Goal: Task Accomplishment & Management: Use online tool/utility

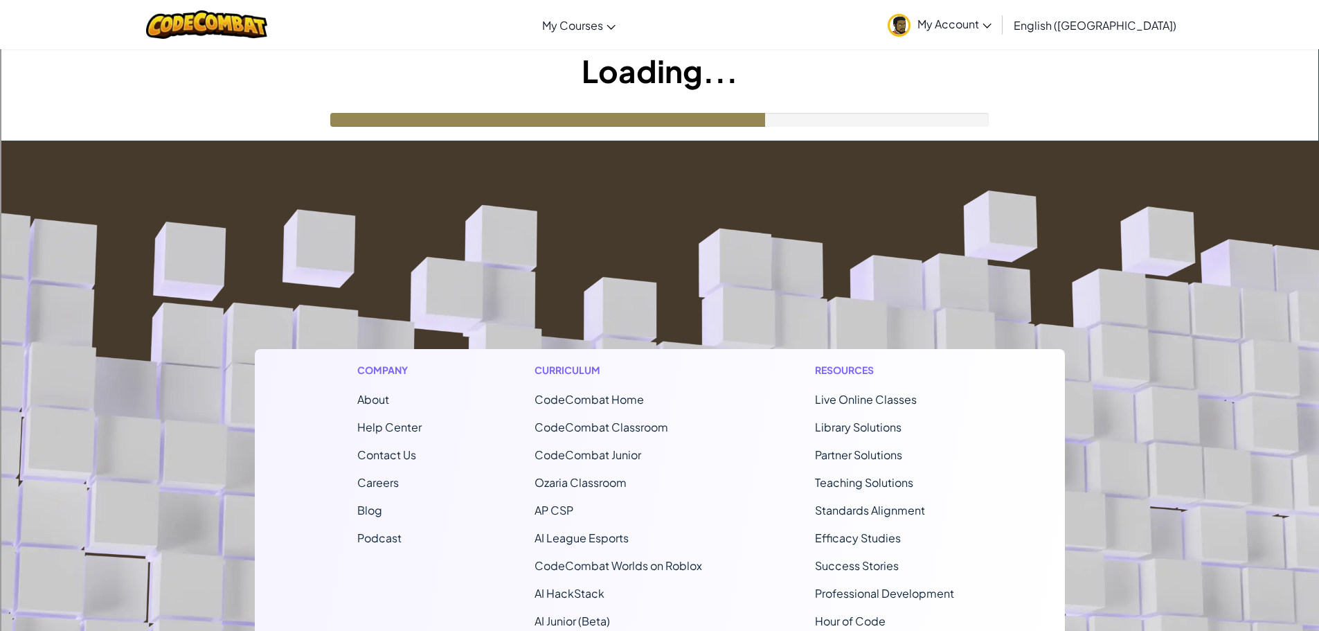
drag, startPoint x: 198, startPoint y: 438, endPoint x: 207, endPoint y: 434, distance: 9.6
click at [199, 438] on footer "Company About Help Center Contact Us Careers Blog Podcast Curriculum CodeCombat…" at bounding box center [659, 516] width 1319 height 750
click at [1109, 313] on footer "Company About Help Center Contact Us Careers Blog Podcast Curriculum CodeCombat…" at bounding box center [659, 516] width 1319 height 750
click at [211, 30] on img at bounding box center [206, 24] width 121 height 28
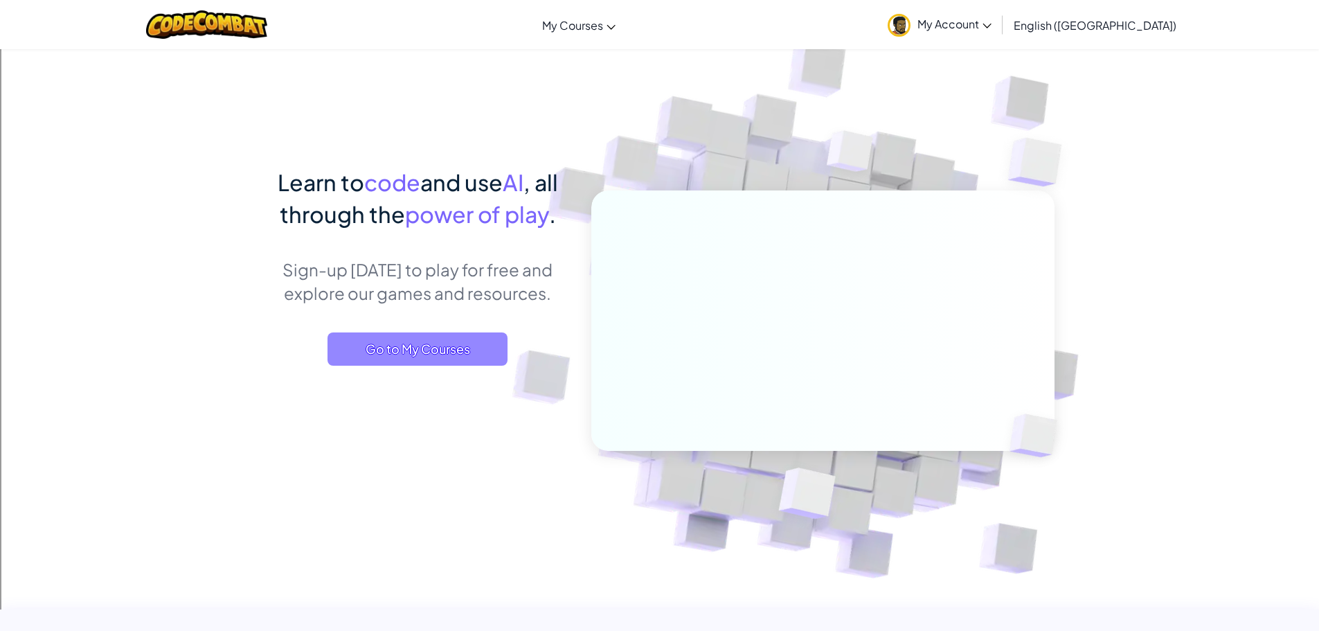
click at [354, 351] on span "Go to My Courses" at bounding box center [418, 348] width 180 height 33
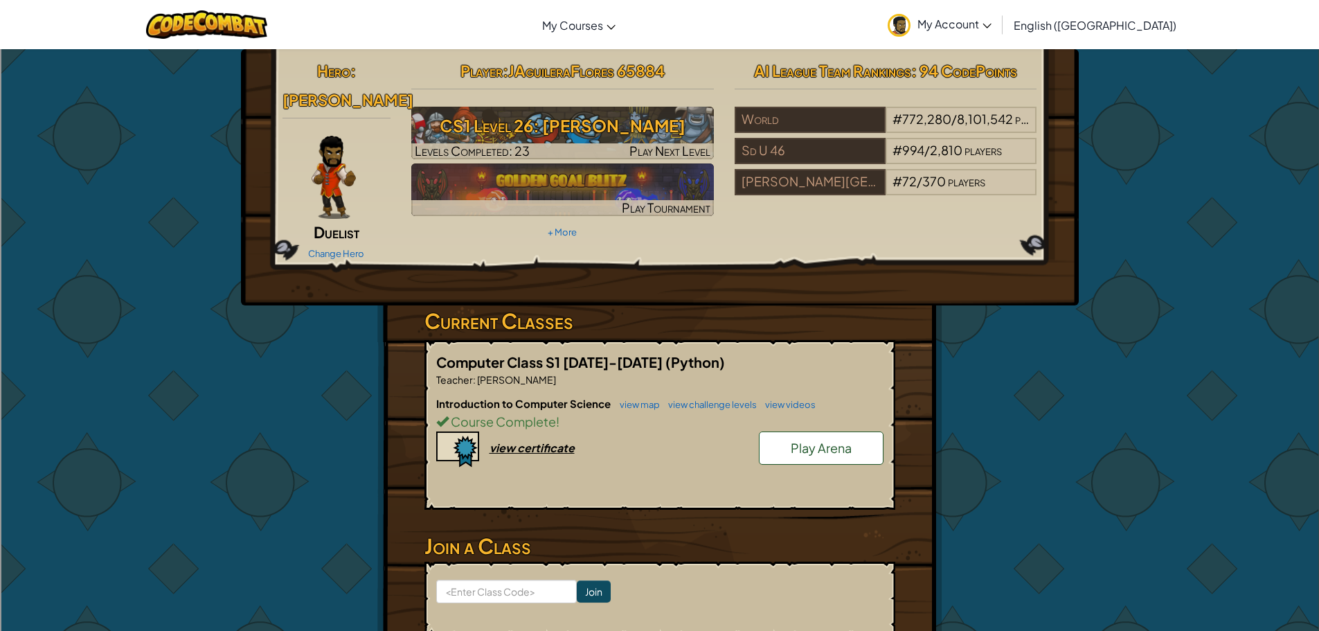
click at [871, 431] on link "Play Arena" at bounding box center [821, 447] width 125 height 33
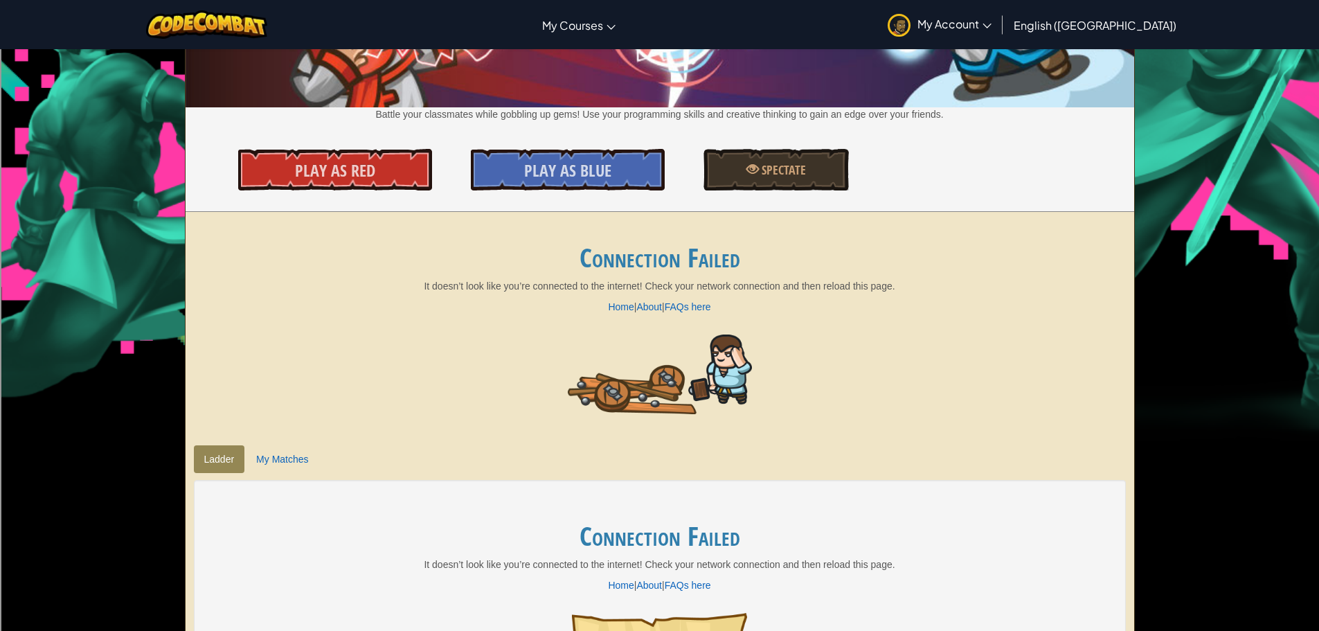
scroll to position [208, 0]
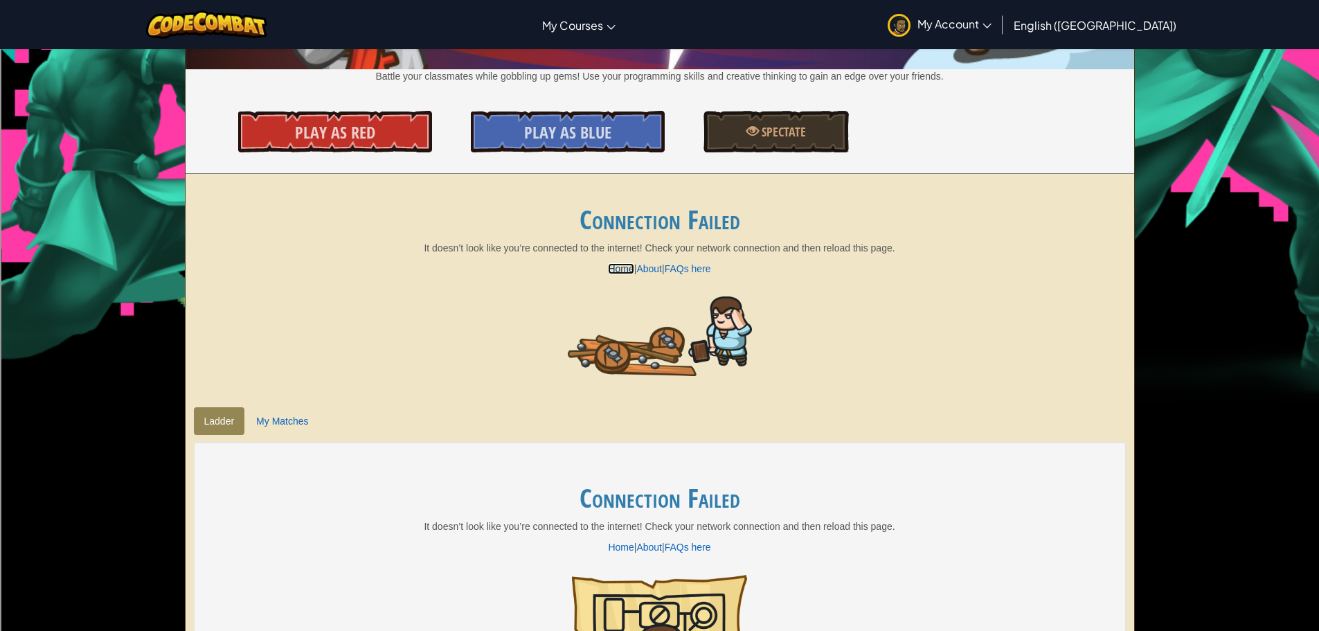
click at [610, 268] on link "Home" at bounding box center [621, 268] width 26 height 11
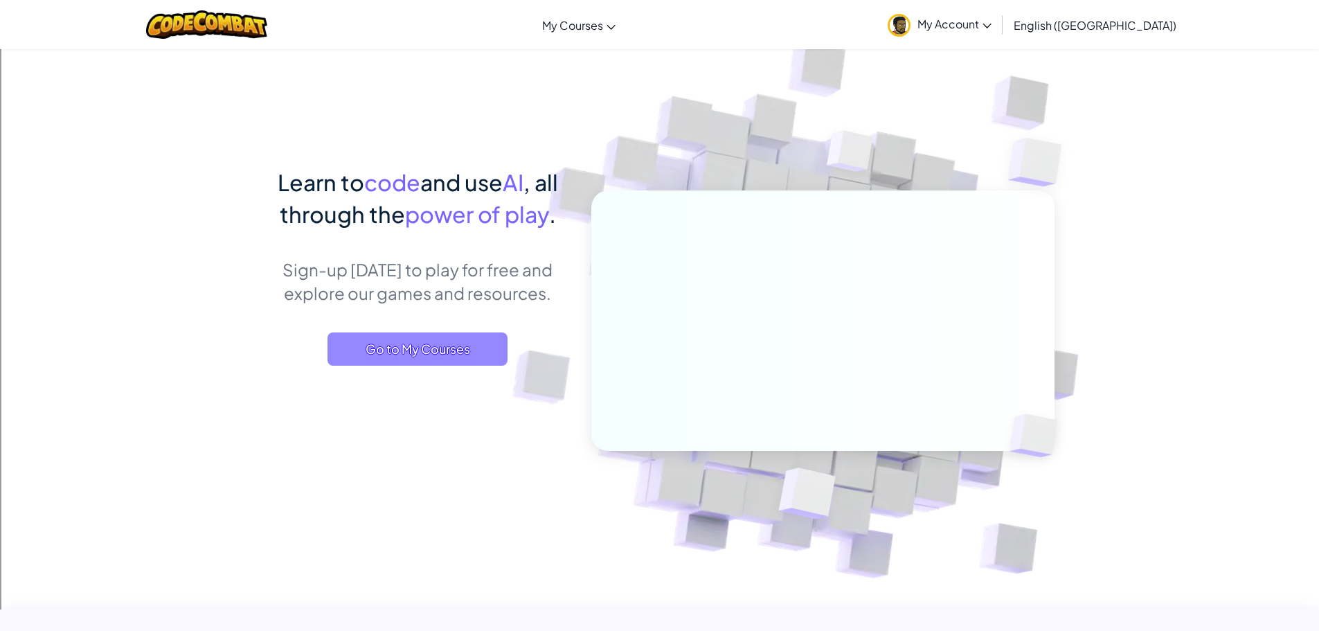
click at [495, 336] on span "Go to My Courses" at bounding box center [418, 348] width 180 height 33
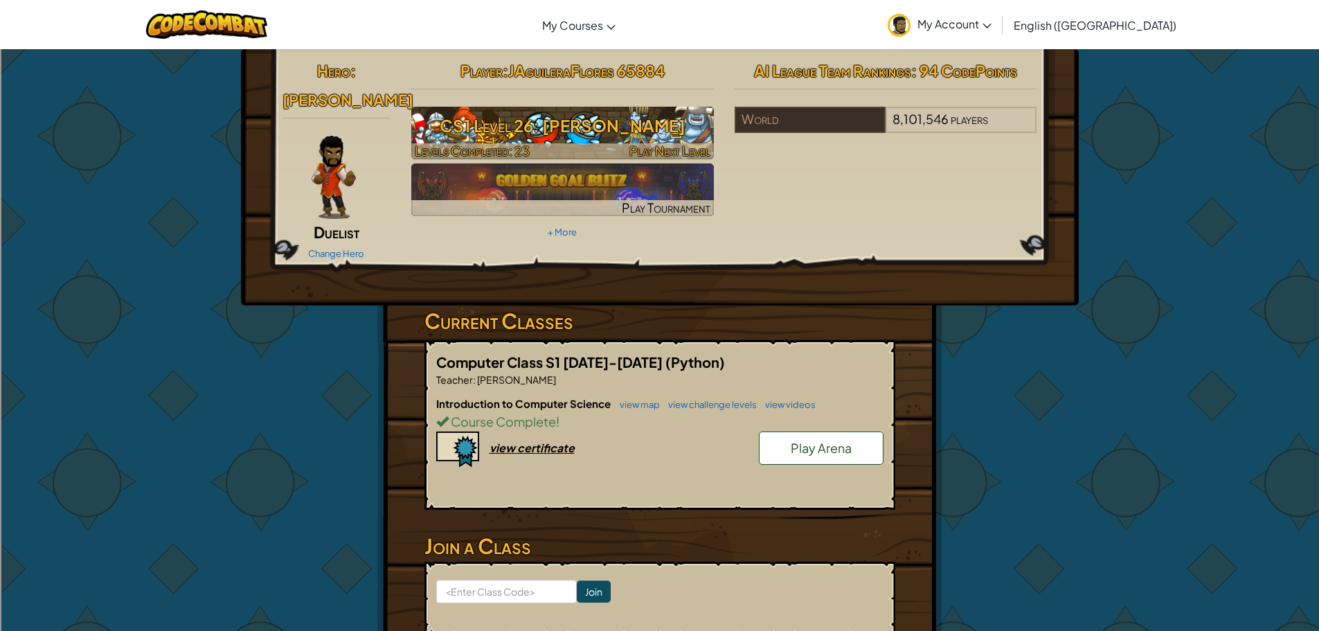
click at [575, 133] on h3 "CS1 Level 26: [PERSON_NAME]" at bounding box center [562, 125] width 303 height 31
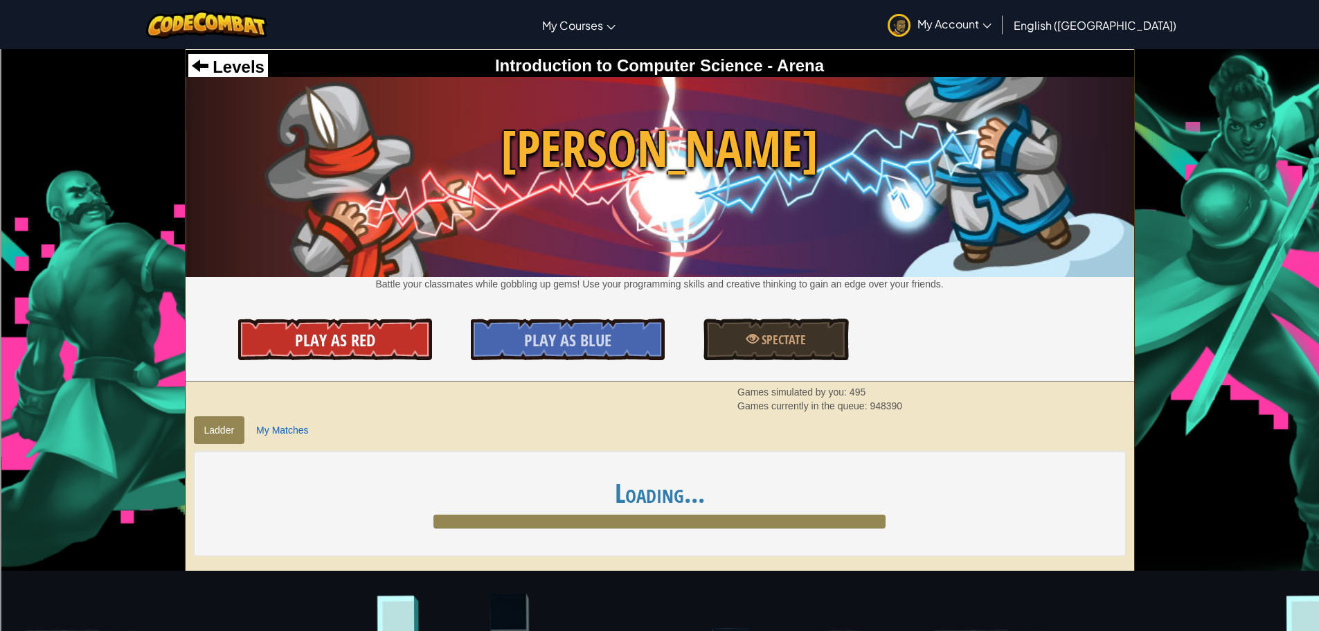
click at [306, 334] on span "Play As Red" at bounding box center [335, 340] width 80 height 22
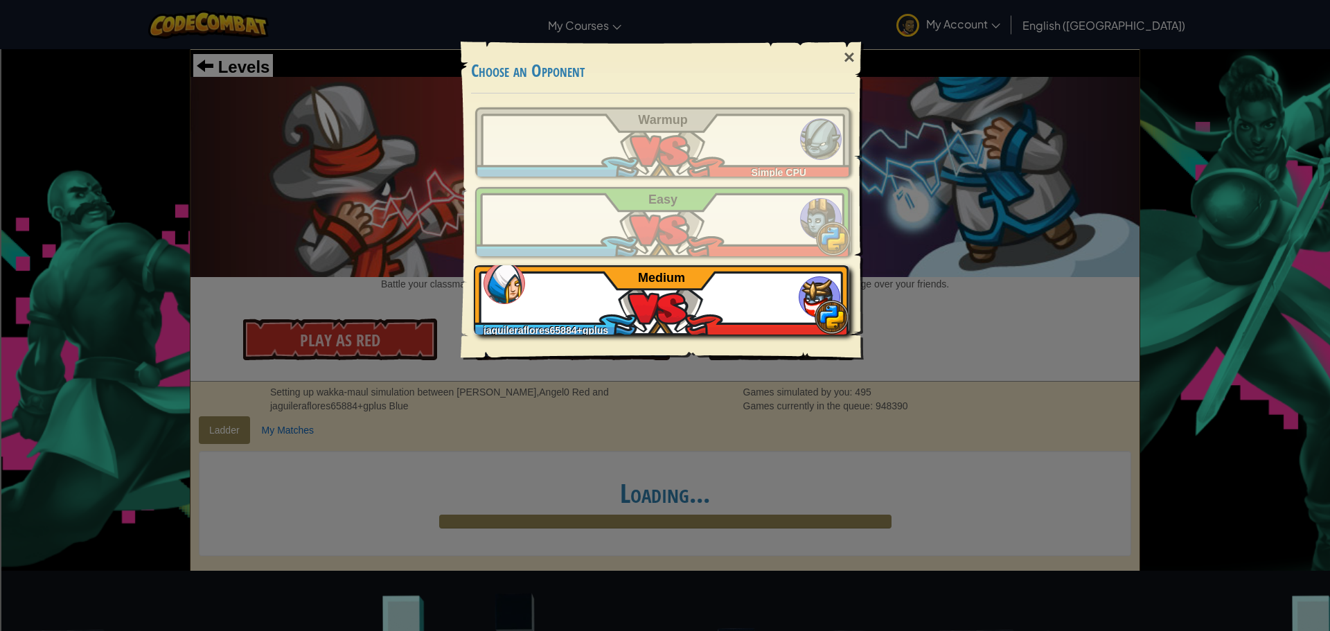
click at [587, 310] on div "jaguileraflores65884+gplus Medium" at bounding box center [661, 299] width 375 height 69
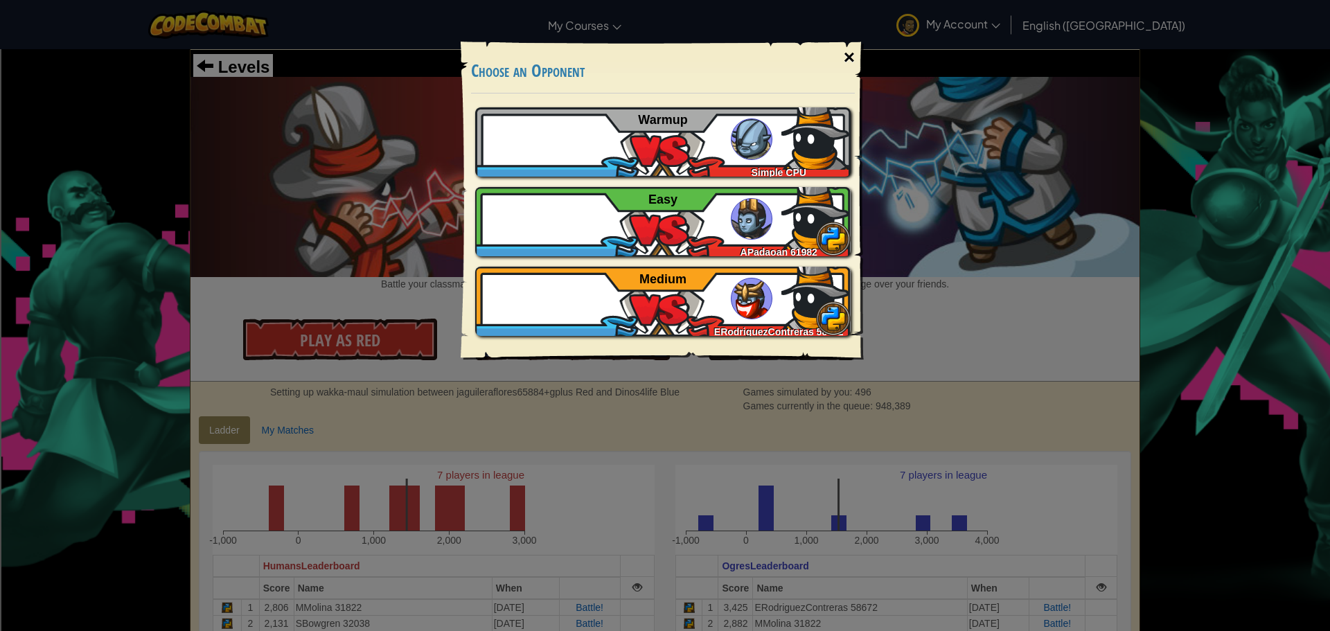
click at [842, 60] on div "×" at bounding box center [849, 57] width 32 height 40
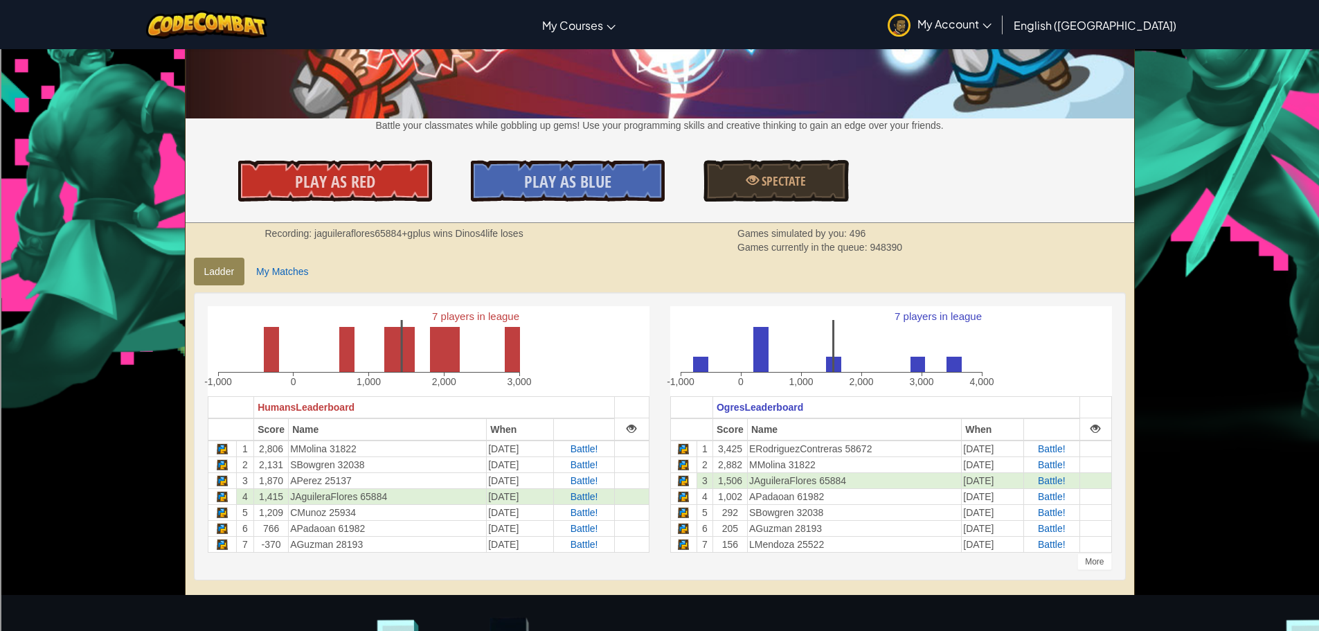
scroll to position [138, 0]
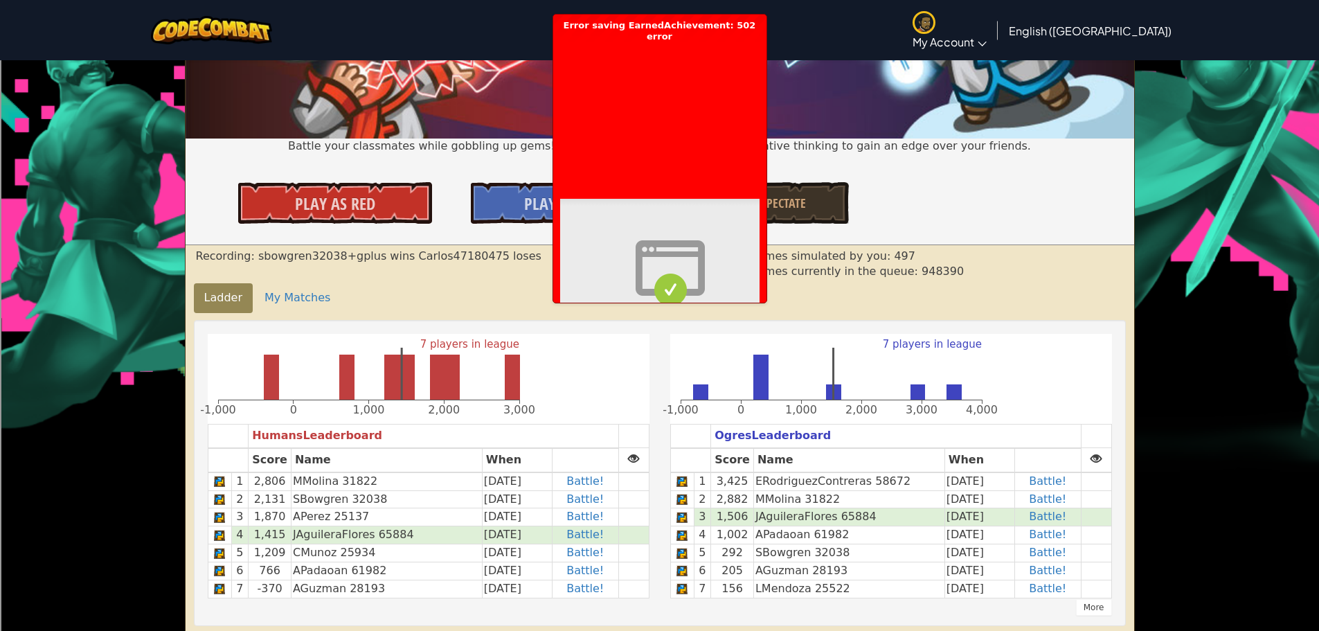
click at [951, 434] on th "Ogres Leaderboard" at bounding box center [896, 436] width 370 height 24
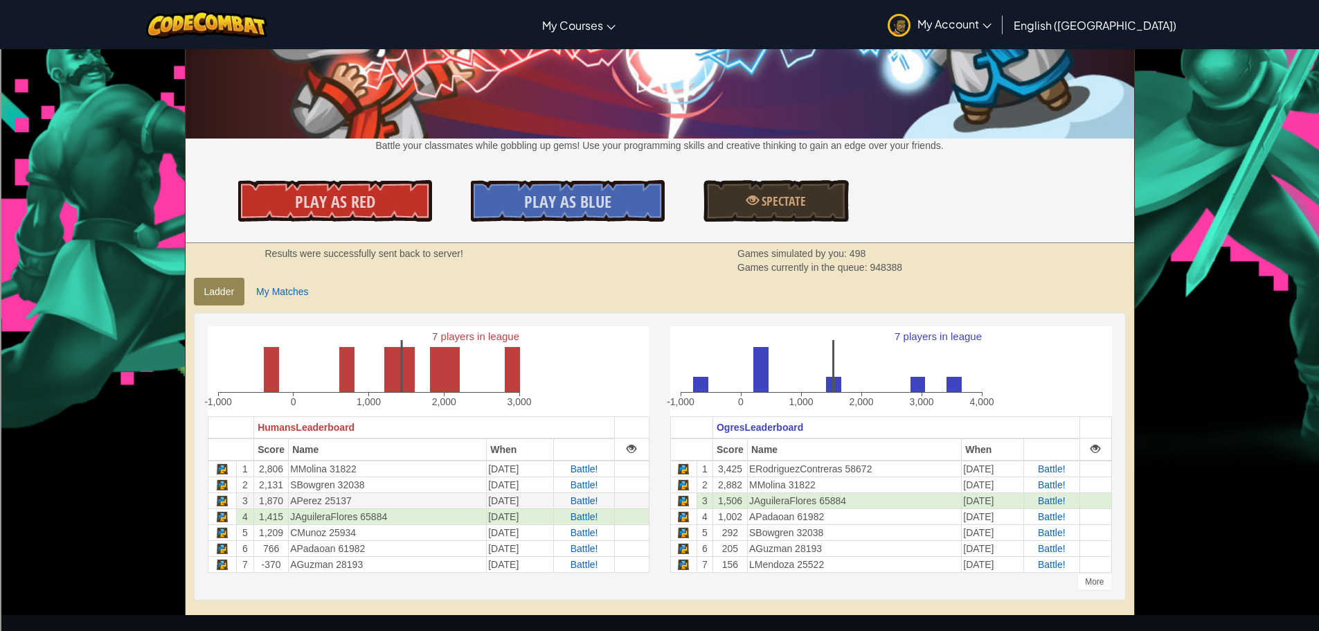
click at [580, 507] on td "Battle!" at bounding box center [584, 500] width 61 height 16
click at [578, 506] on span "Battle!" at bounding box center [585, 500] width 28 height 11
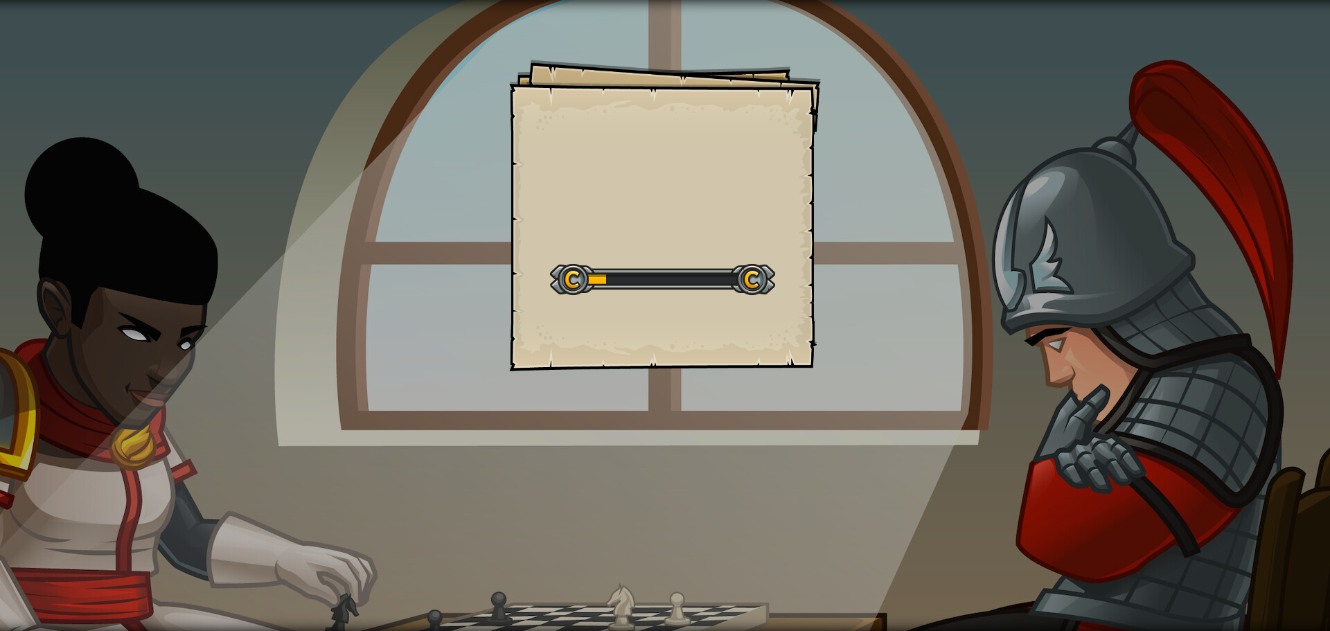
click at [1305, 621] on div "Goals Start Level Error loading from server. Try refreshing the page. You'll ne…" at bounding box center [665, 315] width 1330 height 631
click at [1305, 629] on div "Goals Start Level Error loading from server. Try refreshing the page. You'll ne…" at bounding box center [665, 315] width 1330 height 631
